Goal: Information Seeking & Learning: Learn about a topic

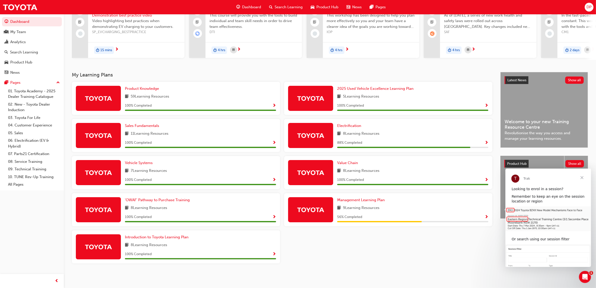
scroll to position [52, 0]
click at [353, 126] on span "Electrification" at bounding box center [349, 125] width 24 height 5
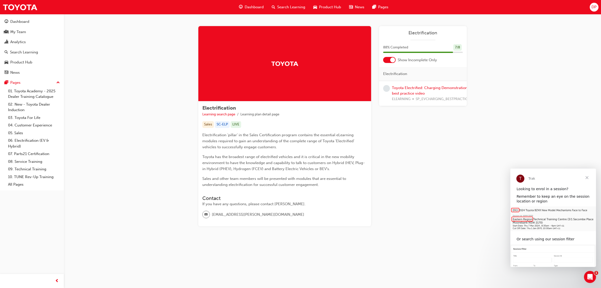
click at [420, 91] on div "Toyota Electrified: Charging Demonstration best practice video ELEARNING SP_EVC…" at bounding box center [431, 93] width 78 height 17
click at [415, 86] on link "Toyota Electrified: Charging Demonstration best practice video" at bounding box center [430, 90] width 76 height 10
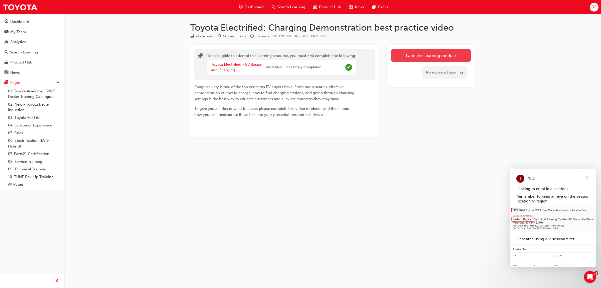
click at [415, 56] on link "Launch eLearning module" at bounding box center [431, 55] width 80 height 13
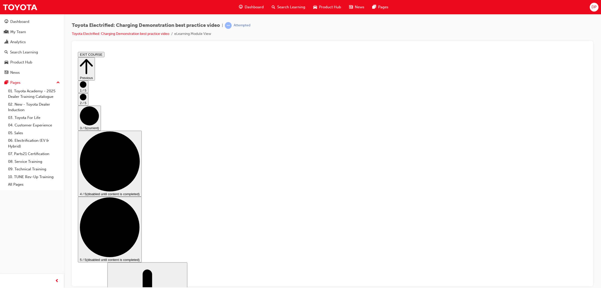
checkbox input "true"
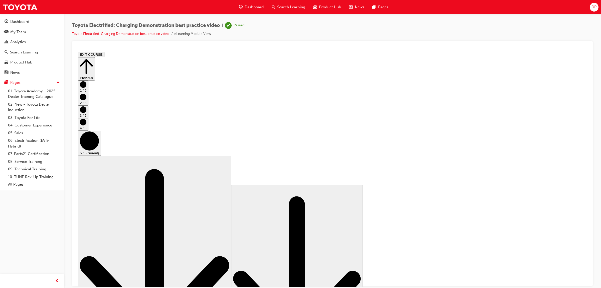
click at [95, 61] on button "Previous" at bounding box center [86, 68] width 17 height 23
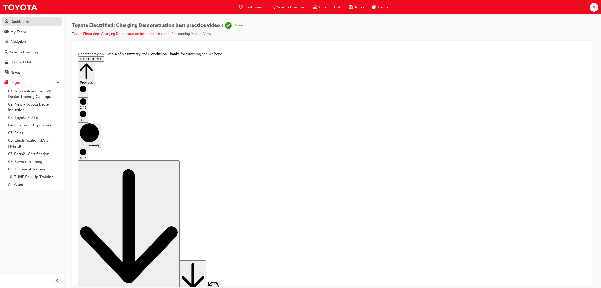
click at [18, 23] on div "Dashboard" at bounding box center [19, 22] width 19 height 6
